Goal: Task Accomplishment & Management: Manage account settings

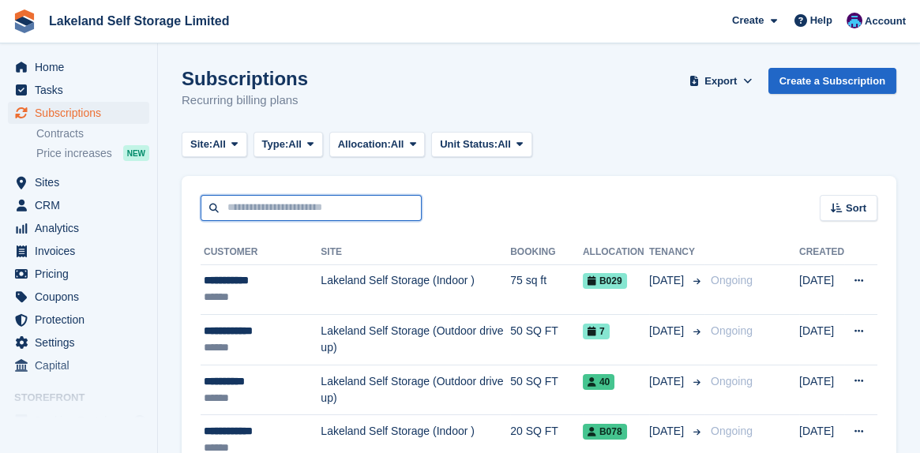
click at [239, 201] on input "text" at bounding box center [310, 208] width 221 height 26
type input "*****"
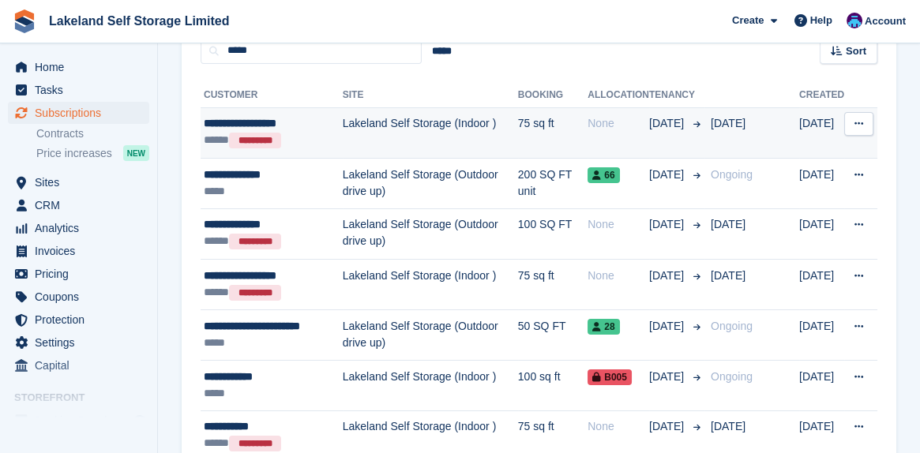
scroll to position [158, 0]
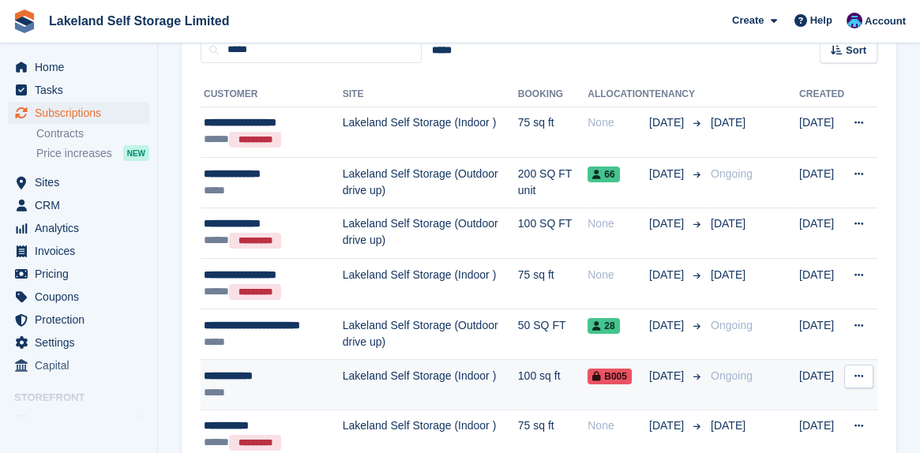
click at [247, 377] on div "**********" at bounding box center [273, 376] width 139 height 17
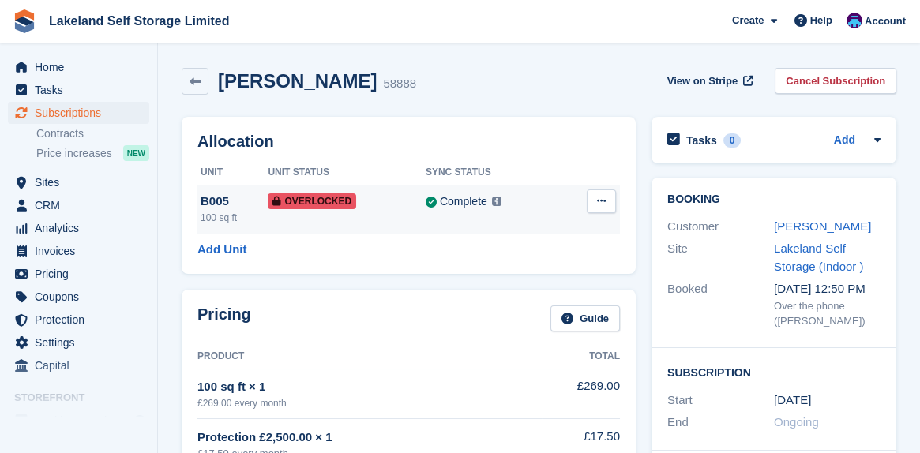
click at [596, 200] on button at bounding box center [600, 201] width 29 height 24
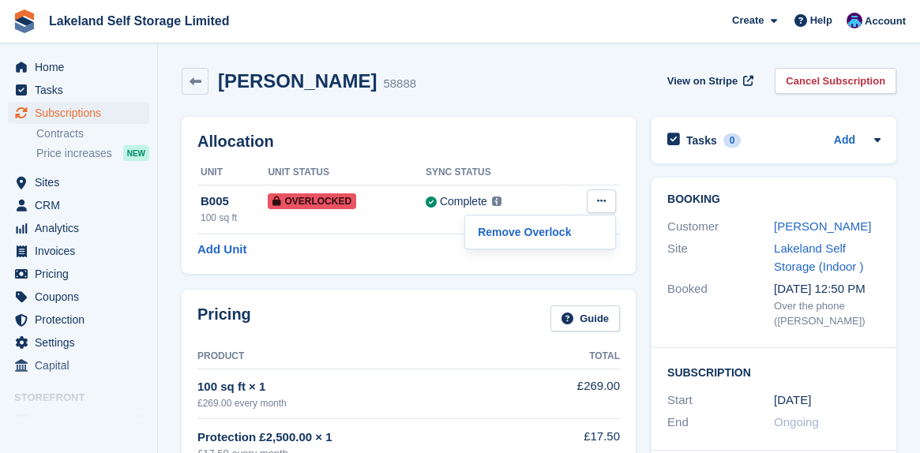
click at [361, 290] on div "Pricing Guide Product Total 100 sq ft × 1 £269.00 every month £269.00 Protectio…" at bounding box center [409, 415] width 454 height 250
click at [832, 227] on link "CHRIS DAVIES" at bounding box center [822, 225] width 97 height 13
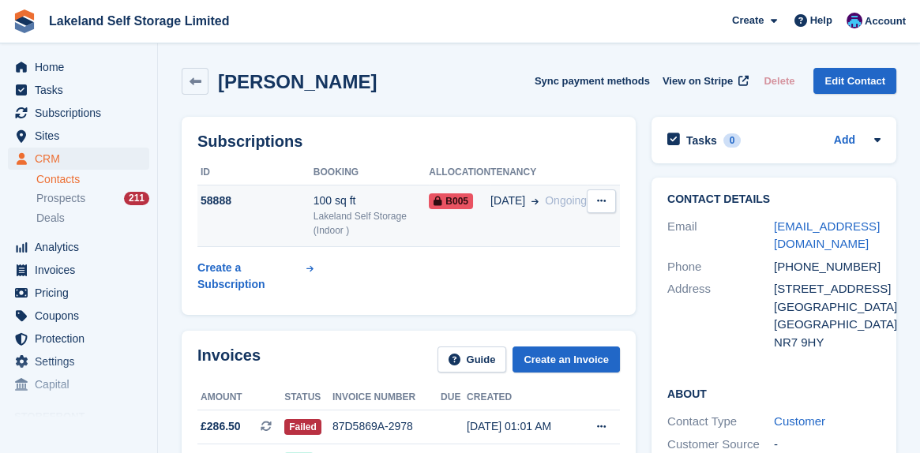
click at [605, 203] on icon at bounding box center [601, 201] width 9 height 10
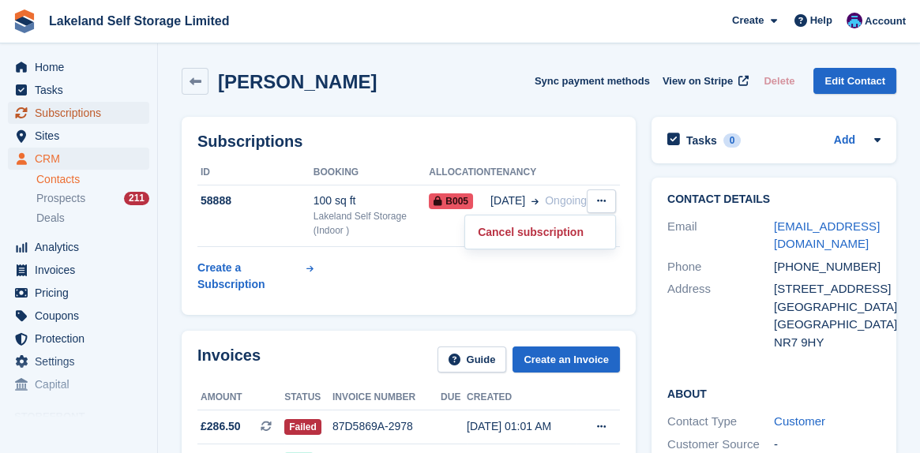
click at [49, 111] on span "Subscriptions" at bounding box center [82, 113] width 95 height 22
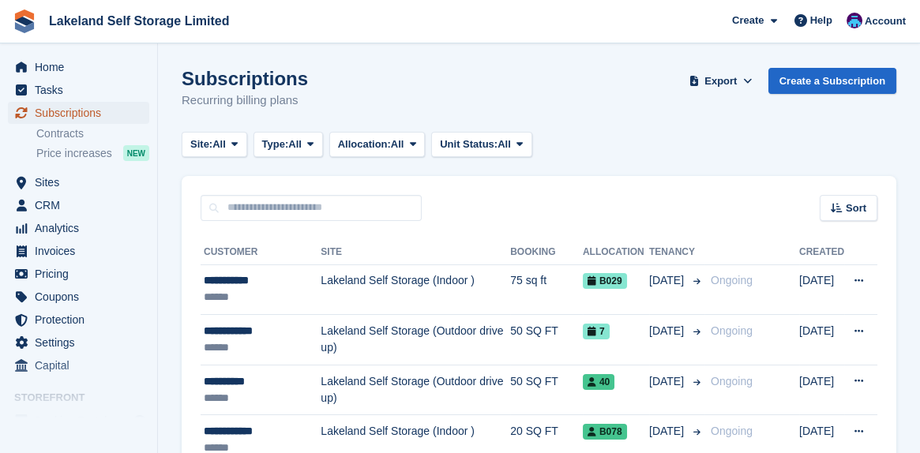
click at [71, 114] on span "Subscriptions" at bounding box center [82, 113] width 95 height 22
click at [74, 118] on span "Subscriptions" at bounding box center [82, 113] width 95 height 22
click at [57, 71] on span "Home" at bounding box center [82, 67] width 95 height 22
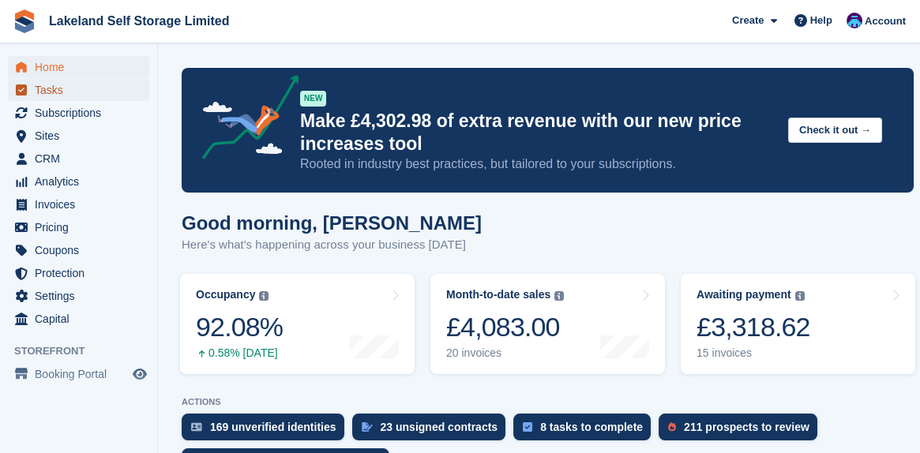
click at [43, 91] on span "Tasks" at bounding box center [82, 90] width 95 height 22
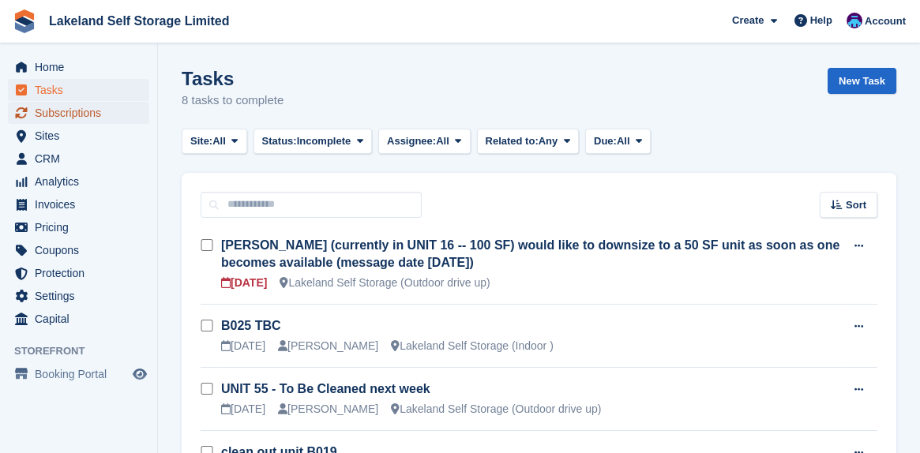
click at [45, 115] on span "Subscriptions" at bounding box center [82, 113] width 95 height 22
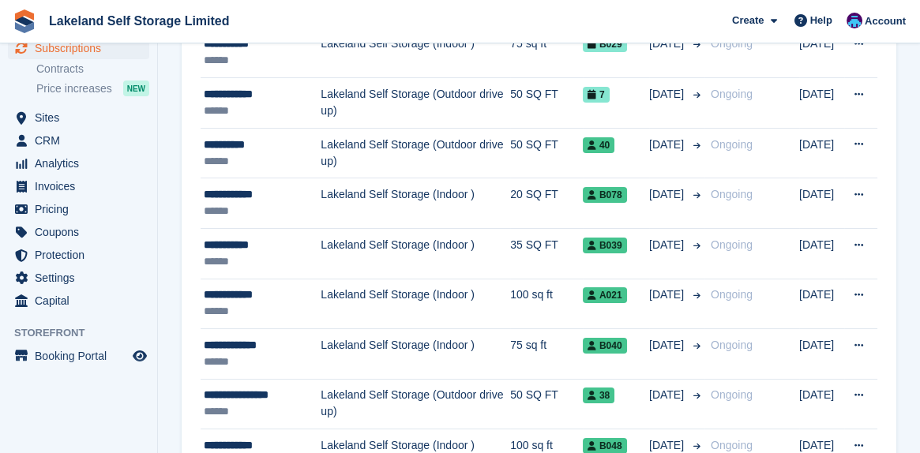
scroll to position [158, 0]
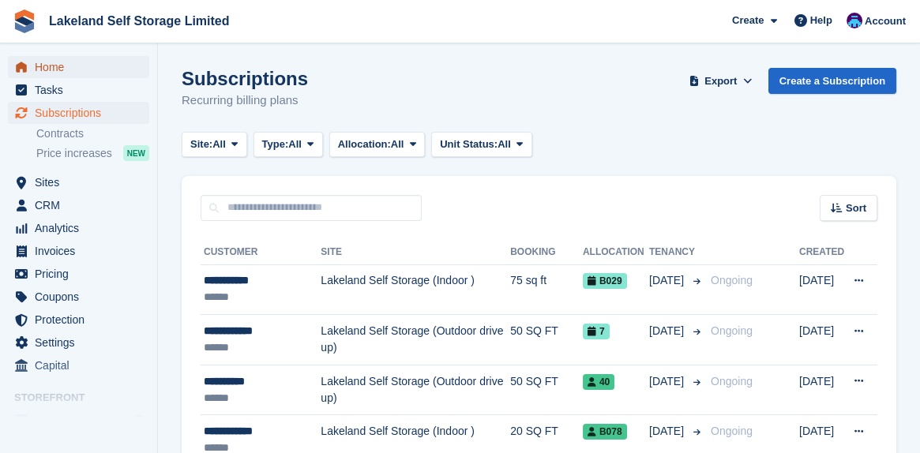
click at [44, 69] on span "Home" at bounding box center [82, 67] width 95 height 22
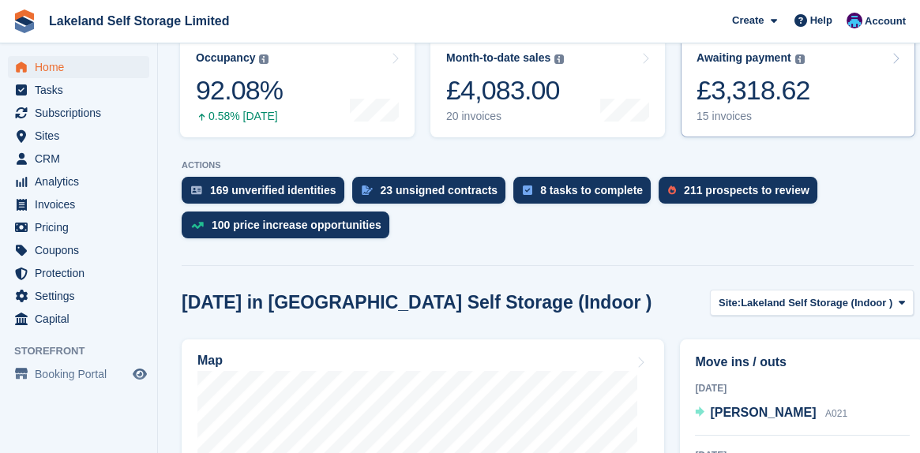
scroll to position [316, 0]
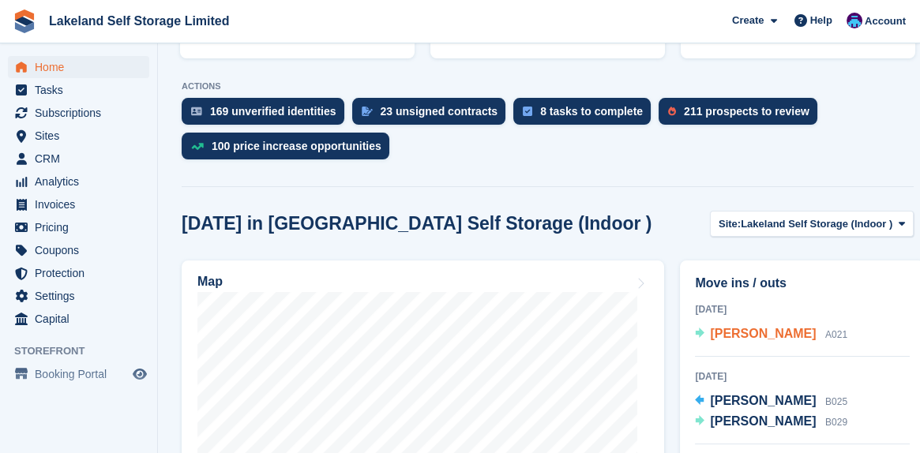
click at [746, 336] on span "[PERSON_NAME]" at bounding box center [763, 333] width 106 height 13
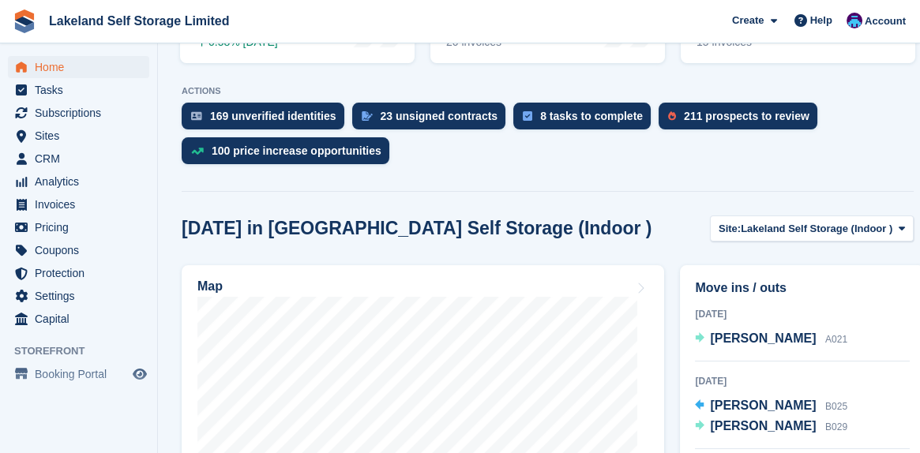
scroll to position [316, 0]
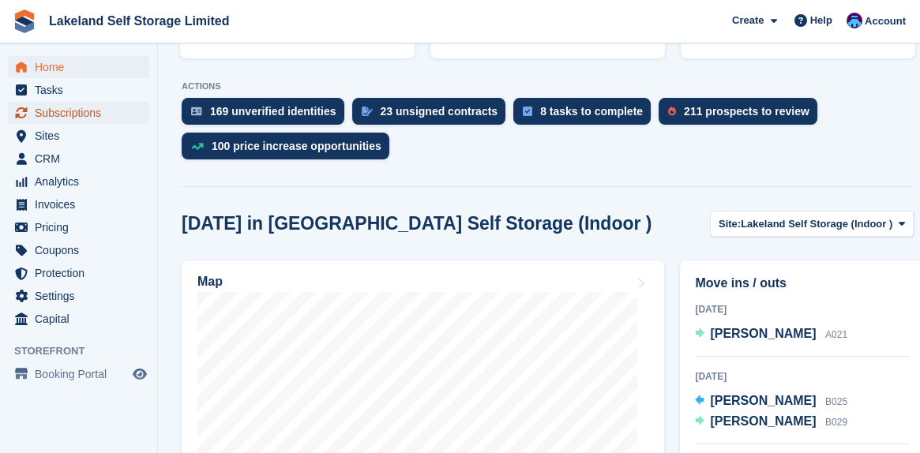
click at [53, 110] on span "Subscriptions" at bounding box center [82, 113] width 95 height 22
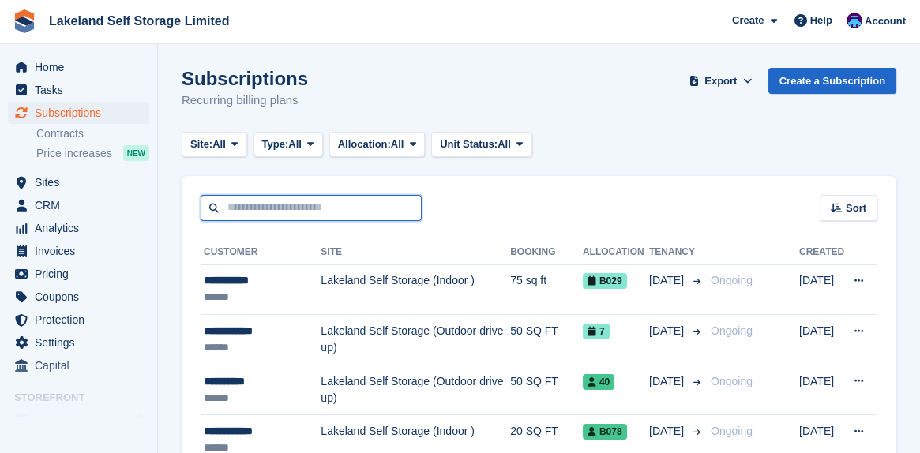
click at [234, 205] on input "text" at bounding box center [310, 208] width 221 height 26
type input "*****"
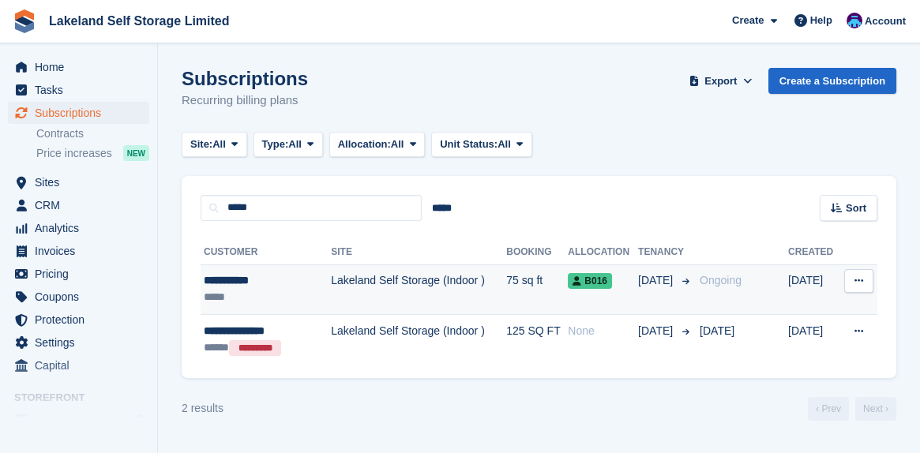
click at [241, 281] on div "**********" at bounding box center [259, 280] width 111 height 17
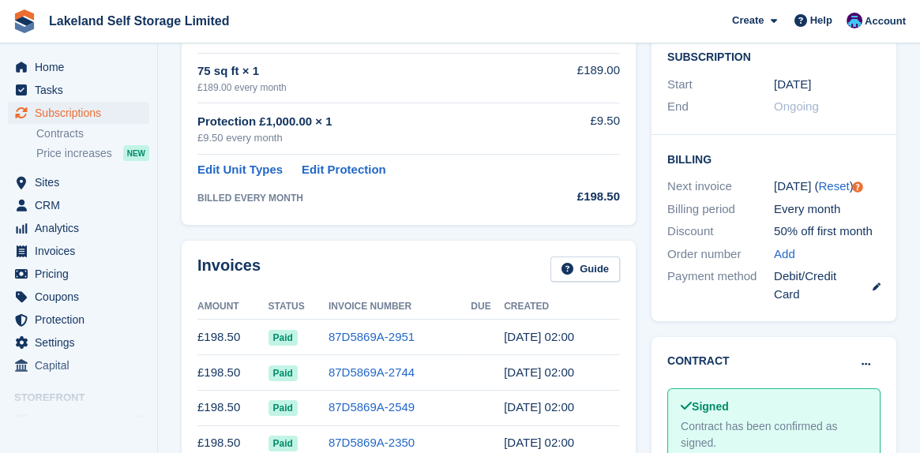
scroll to position [158, 0]
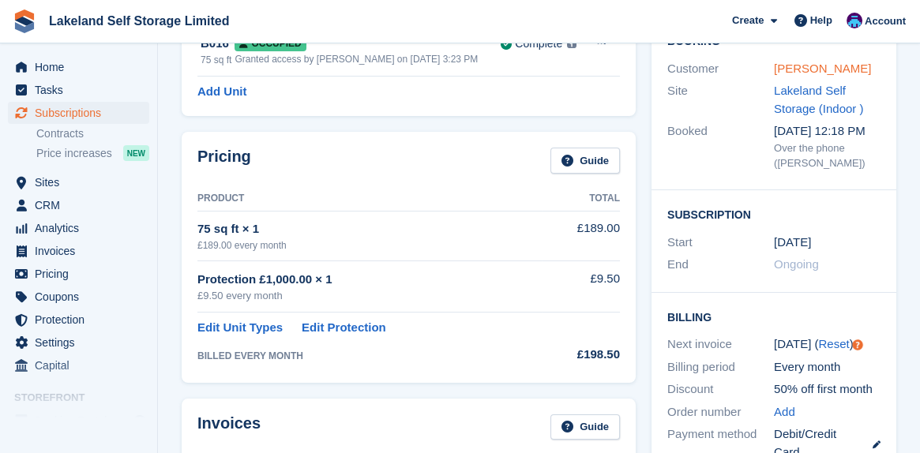
click at [811, 66] on link "[PERSON_NAME]" at bounding box center [822, 68] width 97 height 13
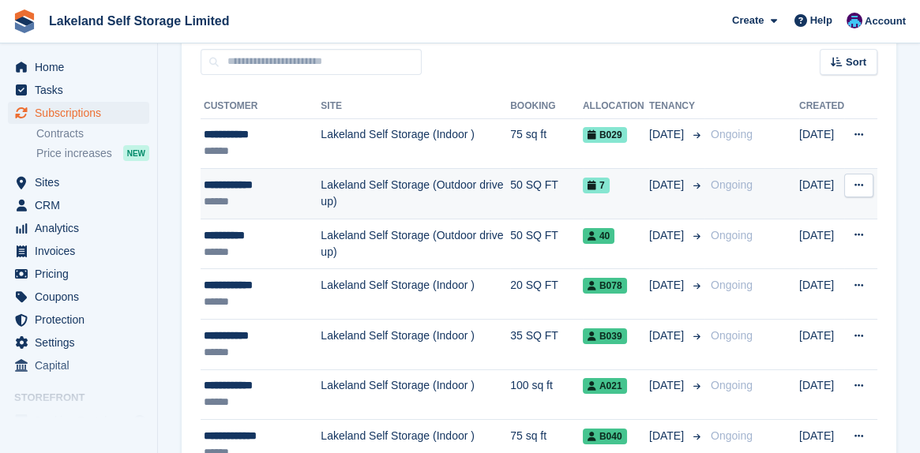
scroll to position [158, 0]
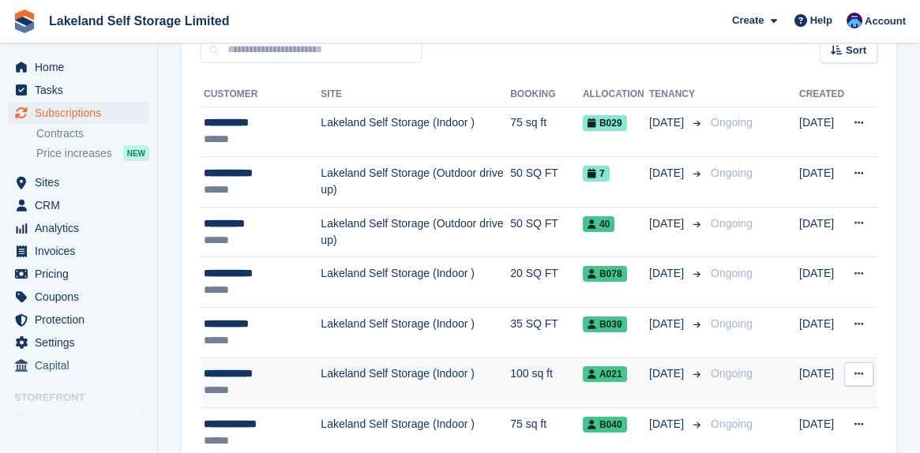
click at [249, 370] on div "**********" at bounding box center [262, 373] width 117 height 17
